Goal: Use online tool/utility: Utilize a website feature to perform a specific function

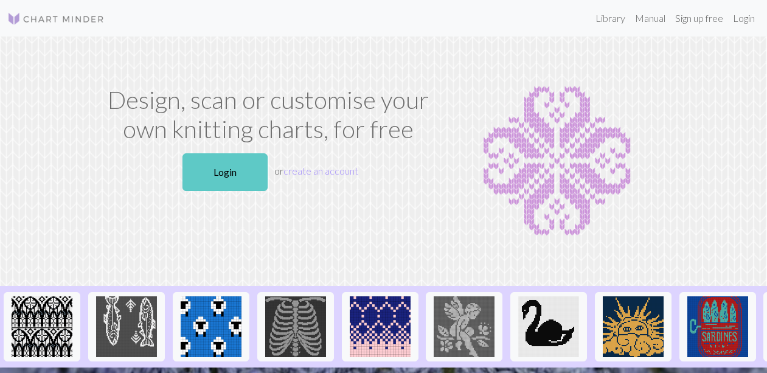
click at [226, 173] on link "Login" at bounding box center [224, 172] width 85 height 38
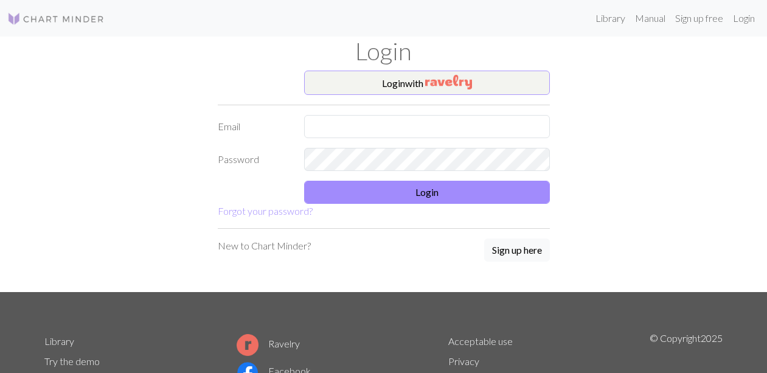
click at [434, 86] on img "button" at bounding box center [448, 82] width 47 height 15
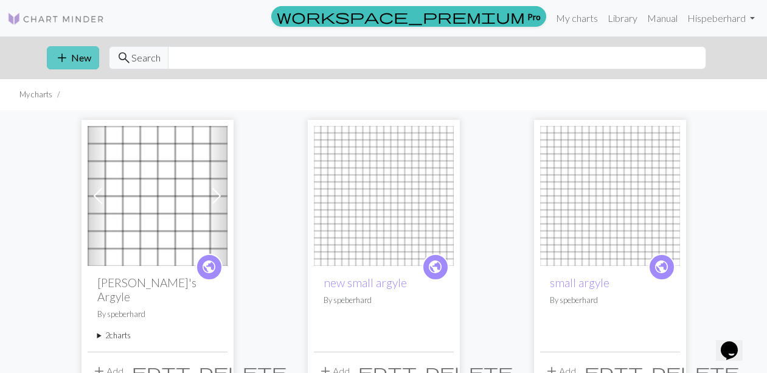
click at [80, 55] on button "add New" at bounding box center [73, 57] width 52 height 23
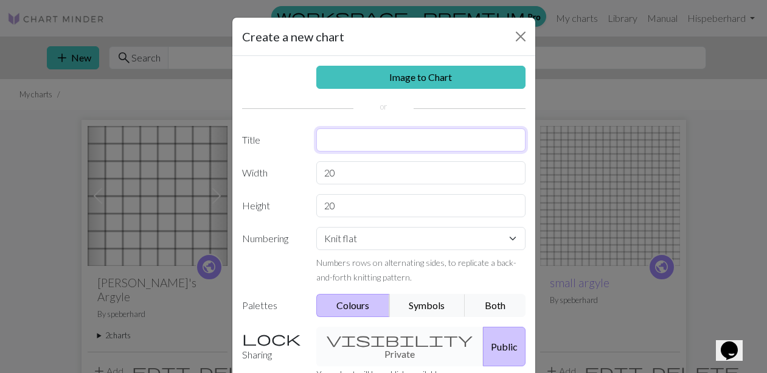
click at [330, 142] on input "text" at bounding box center [420, 139] width 209 height 23
type input "Custard"
click at [346, 174] on input "20" at bounding box center [420, 172] width 209 height 23
type input "2"
type input "60"
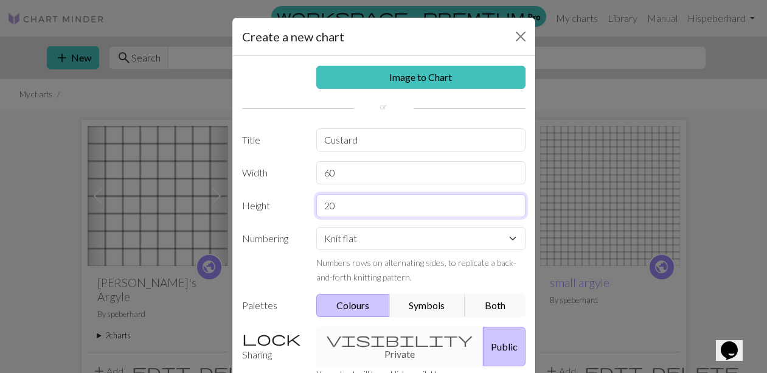
click at [337, 205] on input "20" at bounding box center [420, 205] width 209 height 23
type input "2"
type input "60"
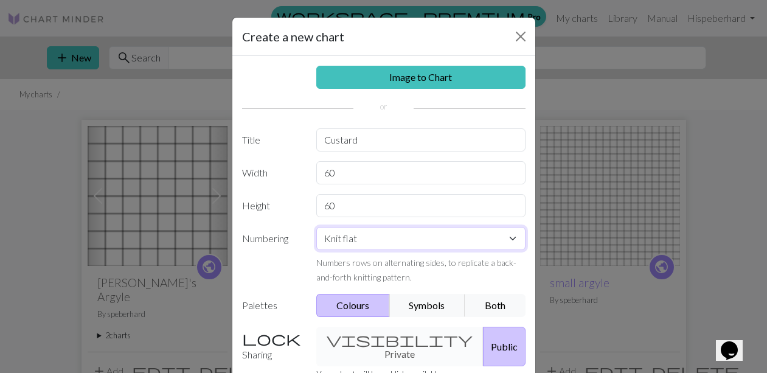
select select "round"
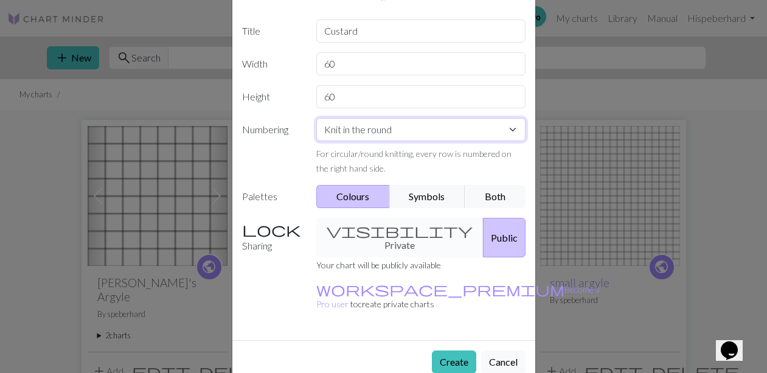
scroll to position [108, 0]
click at [456, 351] on button "Create" at bounding box center [454, 362] width 44 height 23
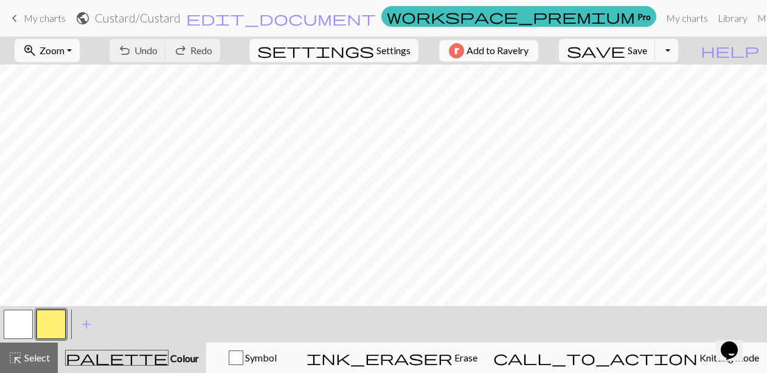
click at [52, 321] on button "button" at bounding box center [50, 323] width 29 height 29
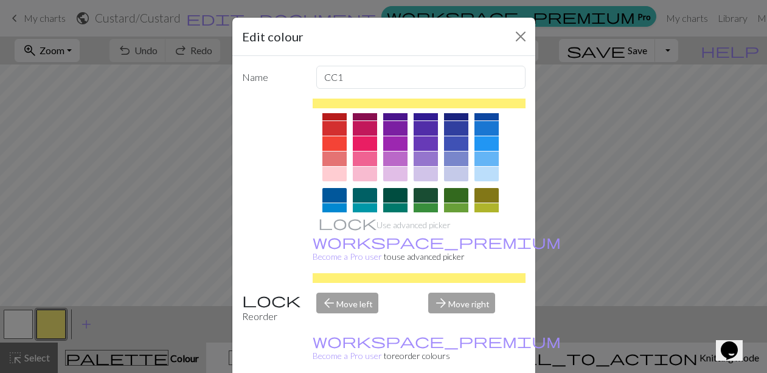
scroll to position [12, 0]
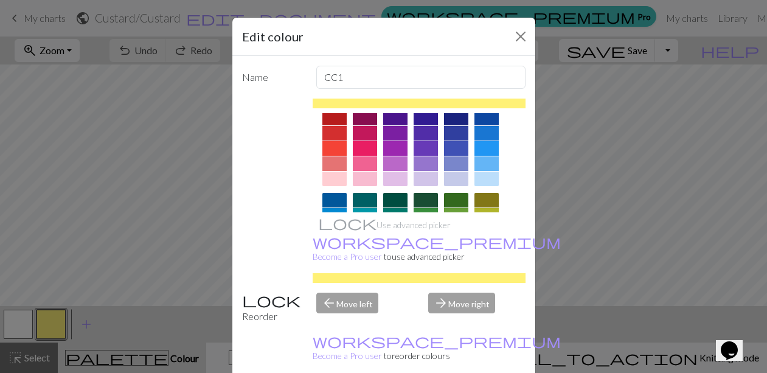
click at [367, 178] on div at bounding box center [365, 178] width 24 height 15
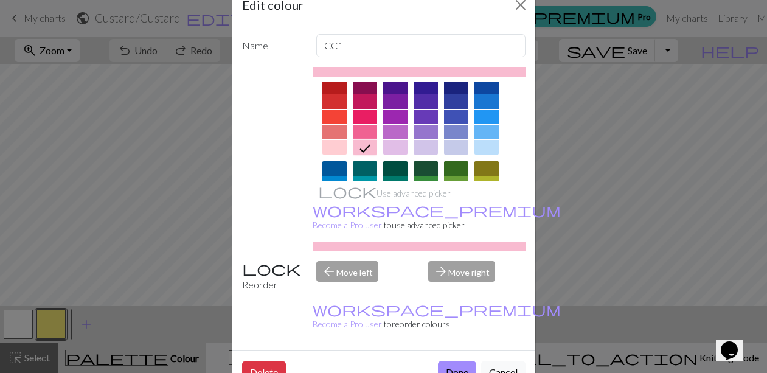
scroll to position [30, 0]
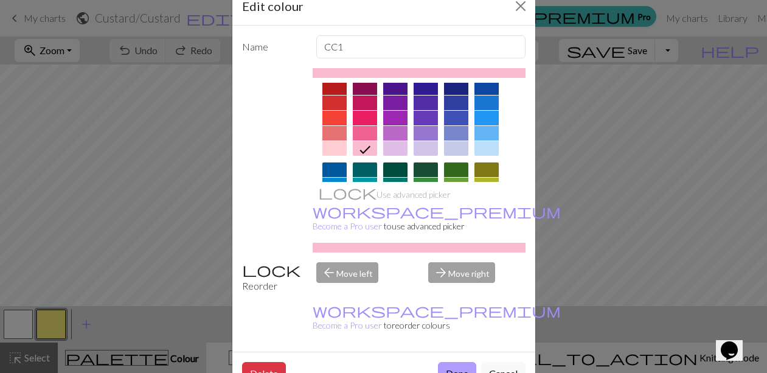
click at [463, 362] on button "Done" at bounding box center [457, 373] width 38 height 23
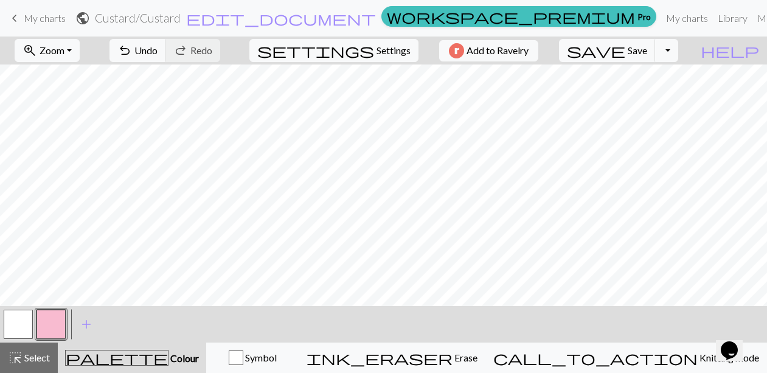
click at [15, 323] on button "button" at bounding box center [18, 323] width 29 height 29
click at [15, 323] on div "Edit colour Name MC Use advanced picker workspace_premium Become a Pro user to …" at bounding box center [383, 186] width 767 height 373
click at [85, 322] on span "add" at bounding box center [86, 324] width 15 height 17
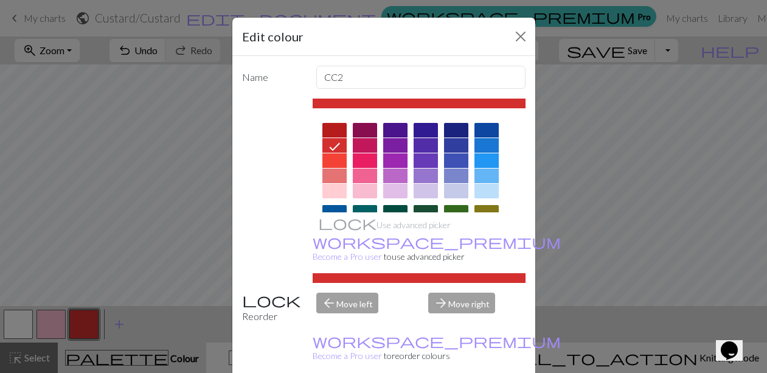
scroll to position [0, 0]
click at [353, 292] on div "arrow_back Move left" at bounding box center [365, 307] width 112 height 31
click at [348, 292] on div "arrow_back Move left" at bounding box center [365, 307] width 112 height 31
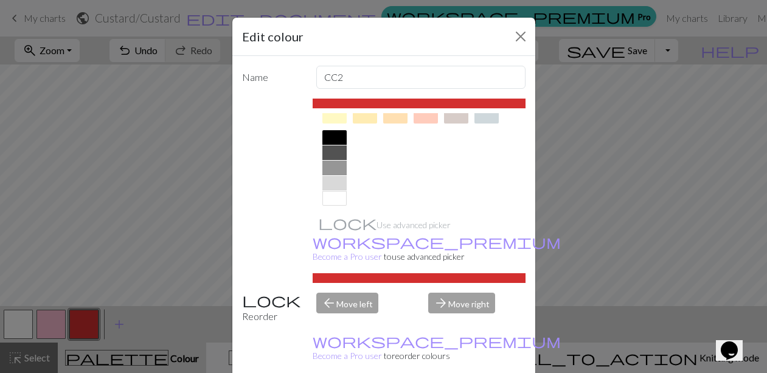
scroll to position [246, 0]
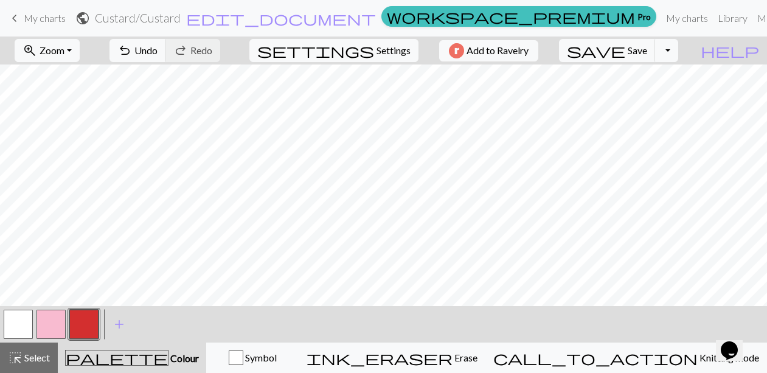
click at [89, 323] on button "button" at bounding box center [83, 323] width 29 height 29
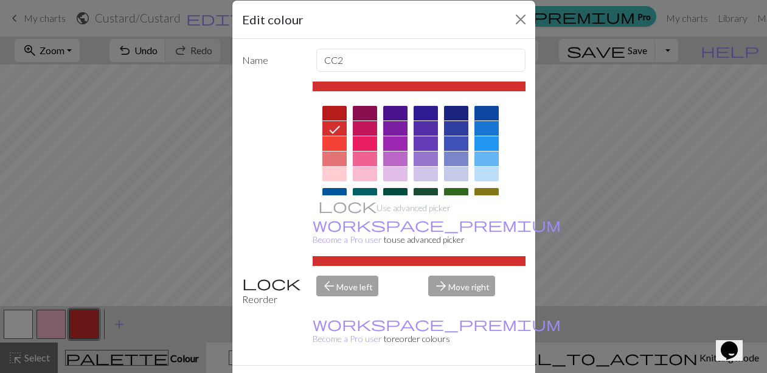
scroll to position [20, 0]
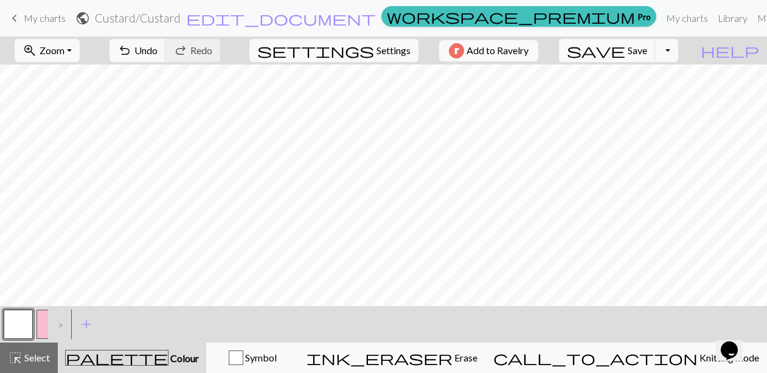
click at [203, 316] on div "< > add Add a colour" at bounding box center [383, 324] width 767 height 36
click at [60, 324] on div ">" at bounding box center [57, 324] width 19 height 33
click at [44, 328] on button "button" at bounding box center [50, 323] width 29 height 29
click at [22, 325] on button "button" at bounding box center [18, 323] width 29 height 29
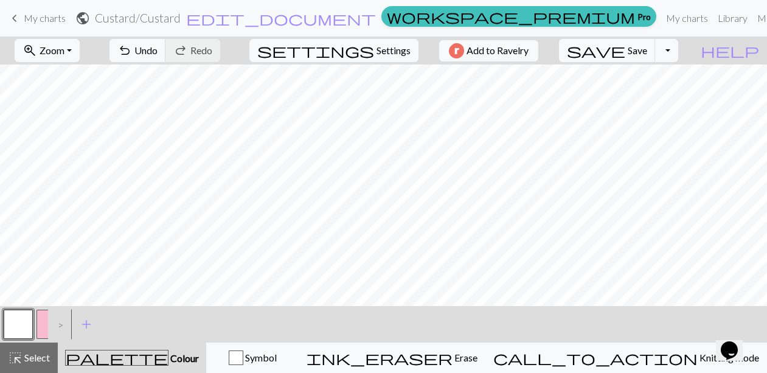
click at [44, 324] on button "button" at bounding box center [50, 323] width 29 height 29
click at [24, 322] on button "button" at bounding box center [18, 323] width 29 height 29
click at [44, 326] on button "button" at bounding box center [50, 323] width 29 height 29
click at [22, 317] on button "button" at bounding box center [18, 323] width 29 height 29
click at [43, 322] on button "button" at bounding box center [50, 323] width 29 height 29
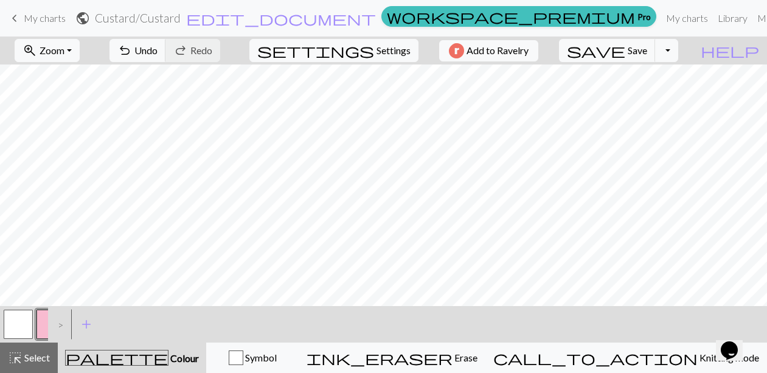
click at [20, 322] on button "button" at bounding box center [18, 323] width 29 height 29
click at [27, 318] on button "button" at bounding box center [18, 323] width 29 height 29
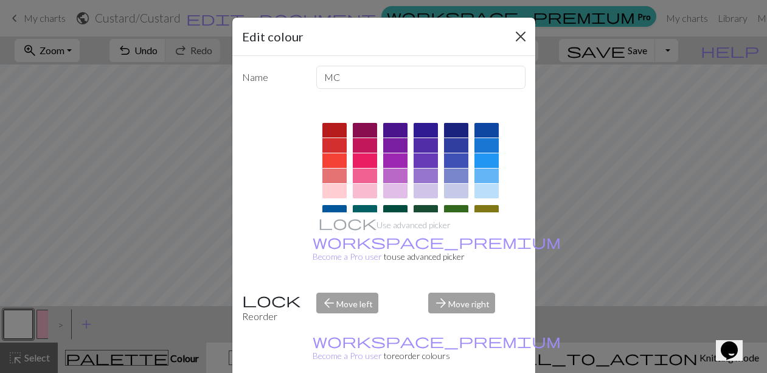
click at [519, 36] on button "Close" at bounding box center [520, 36] width 19 height 19
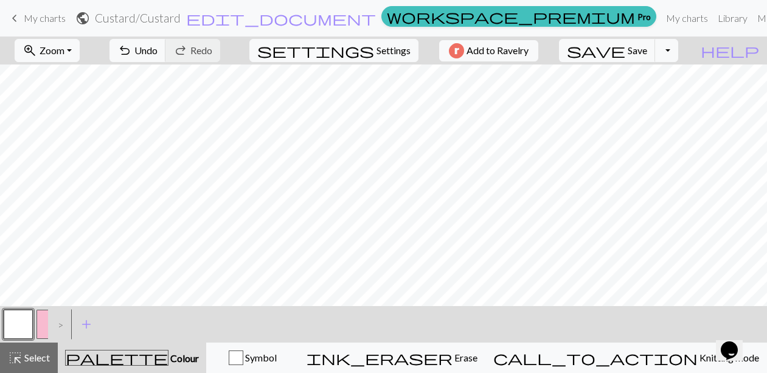
click at [41, 321] on button "button" at bounding box center [50, 323] width 29 height 29
click at [15, 322] on button "button" at bounding box center [18, 323] width 29 height 29
click at [40, 320] on button "button" at bounding box center [50, 323] width 29 height 29
click at [25, 326] on button "button" at bounding box center [18, 323] width 29 height 29
click at [47, 320] on button "button" at bounding box center [50, 323] width 29 height 29
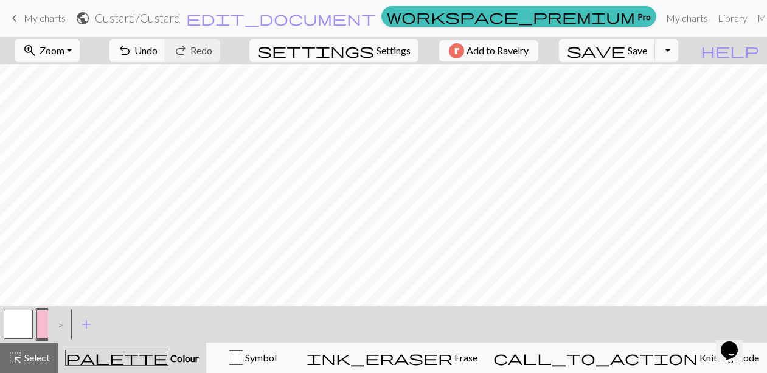
click at [21, 321] on button "button" at bounding box center [18, 323] width 29 height 29
click at [44, 323] on button "button" at bounding box center [50, 323] width 29 height 29
click at [24, 322] on button "button" at bounding box center [18, 323] width 29 height 29
click at [45, 316] on button "button" at bounding box center [50, 323] width 29 height 29
click at [21, 320] on button "button" at bounding box center [18, 323] width 29 height 29
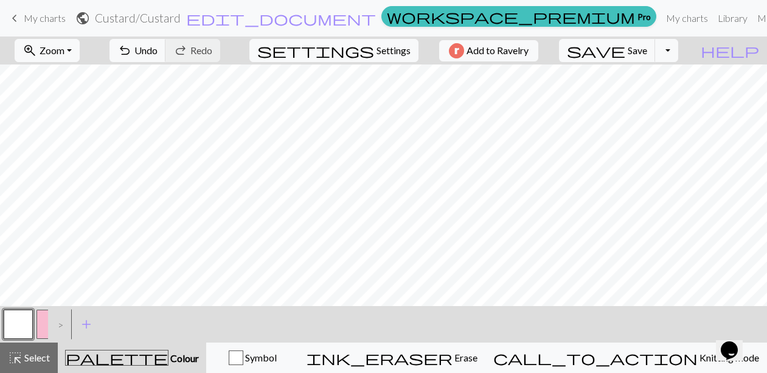
click at [44, 325] on button "button" at bounding box center [50, 323] width 29 height 29
click at [23, 322] on button "button" at bounding box center [18, 323] width 29 height 29
click at [678, 47] on button "Toggle Dropdown" at bounding box center [666, 50] width 23 height 23
click at [660, 76] on button "file_copy Save a copy" at bounding box center [577, 76] width 201 height 19
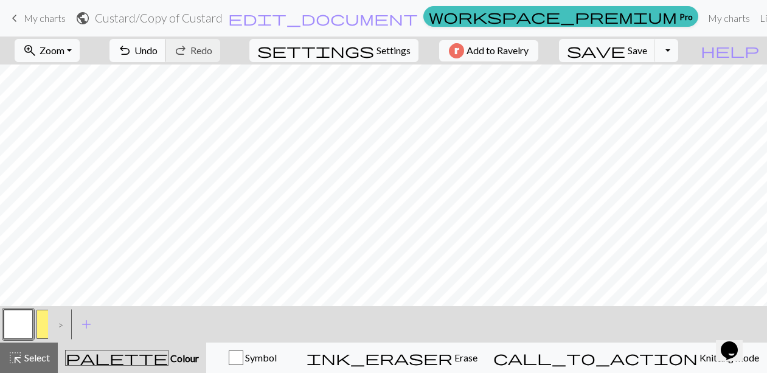
click at [157, 50] on span "Undo" at bounding box center [145, 50] width 23 height 12
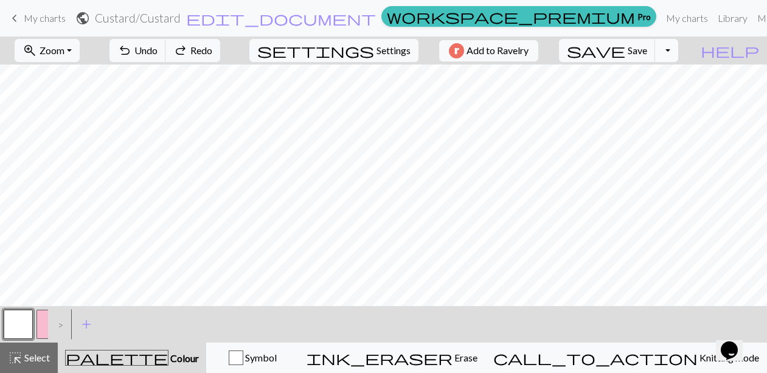
click at [678, 49] on button "Toggle Dropdown" at bounding box center [666, 50] width 23 height 23
click at [661, 100] on button "save_alt Download" at bounding box center [577, 96] width 201 height 19
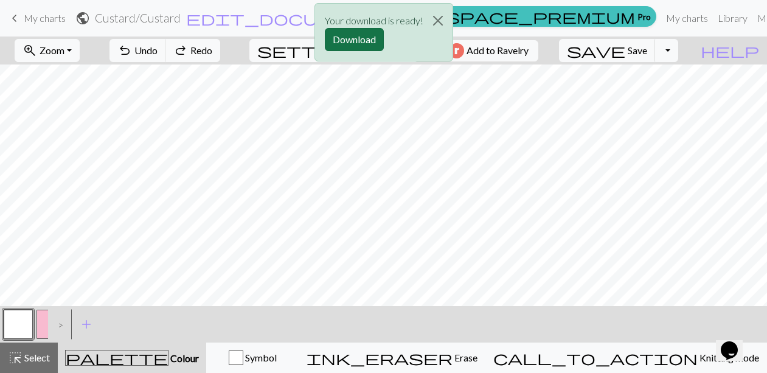
click at [361, 36] on button "Download" at bounding box center [354, 39] width 59 height 23
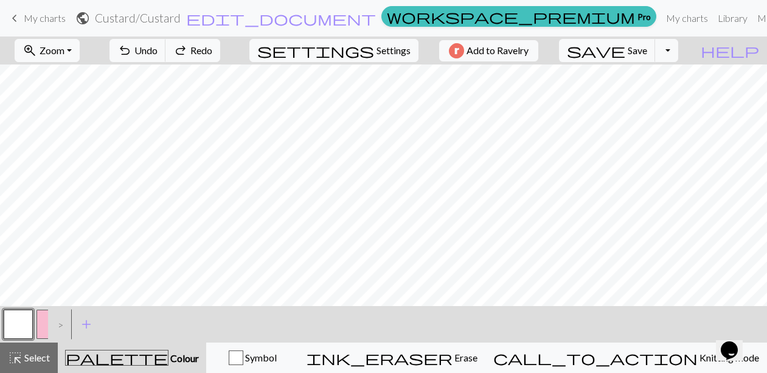
click at [41, 19] on span "My charts" at bounding box center [45, 18] width 42 height 12
click at [647, 52] on span "Save" at bounding box center [636, 50] width 19 height 12
